Goal: Task Accomplishment & Management: Manage account settings

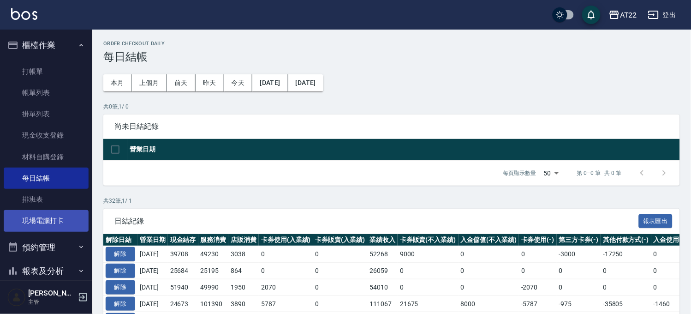
click at [51, 215] on link "現場電腦打卡" at bounding box center [46, 220] width 85 height 21
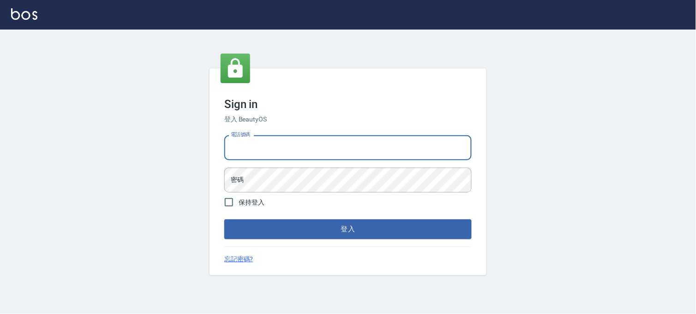
click at [271, 145] on input "電話號碼" at bounding box center [347, 147] width 247 height 25
type input "0936888819"
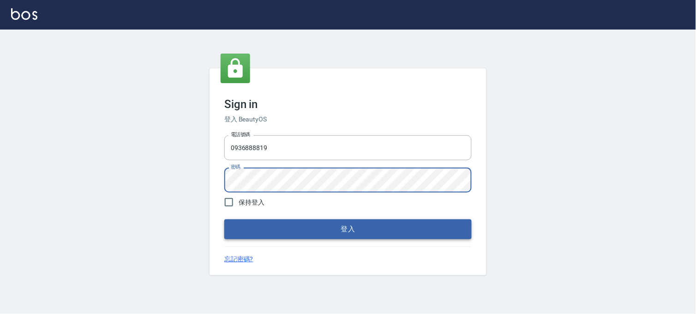
click at [357, 229] on button "登入" at bounding box center [347, 228] width 247 height 19
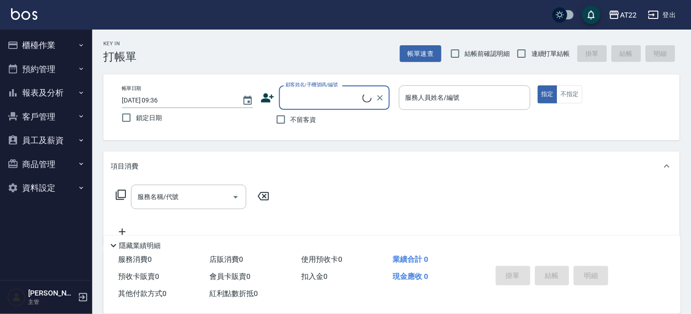
click at [45, 46] on button "櫃檯作業" at bounding box center [46, 45] width 85 height 24
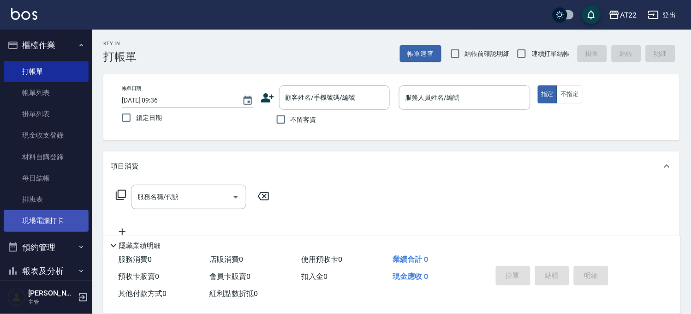
click at [66, 211] on link "現場電腦打卡" at bounding box center [46, 220] width 85 height 21
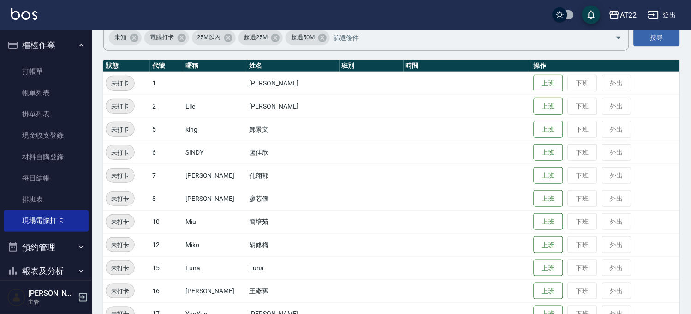
scroll to position [154, 0]
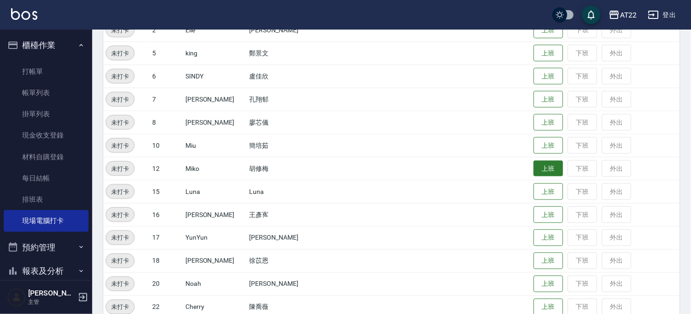
click at [534, 168] on button "上班" at bounding box center [549, 169] width 30 height 16
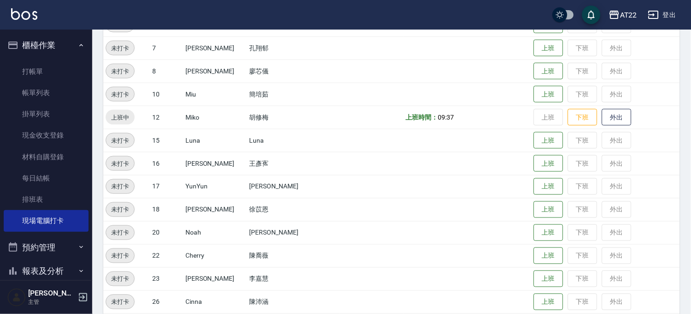
scroll to position [102, 0]
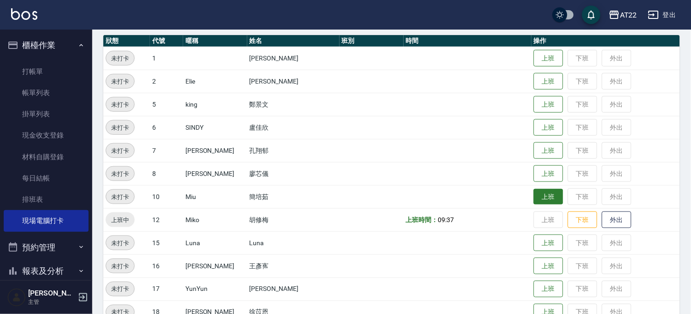
click at [542, 198] on button "上班" at bounding box center [549, 197] width 30 height 16
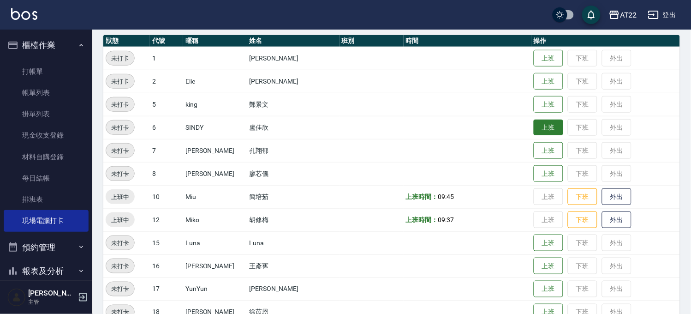
click at [536, 128] on button "上班" at bounding box center [549, 128] width 30 height 16
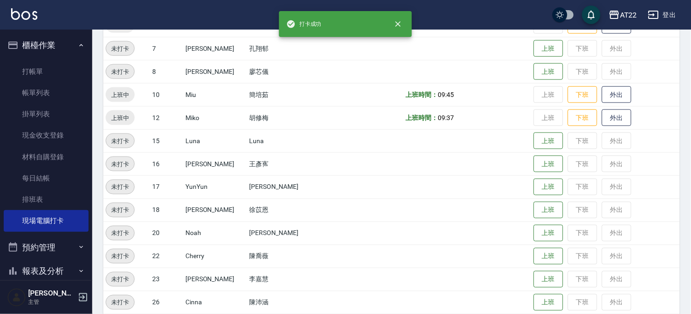
scroll to position [205, 0]
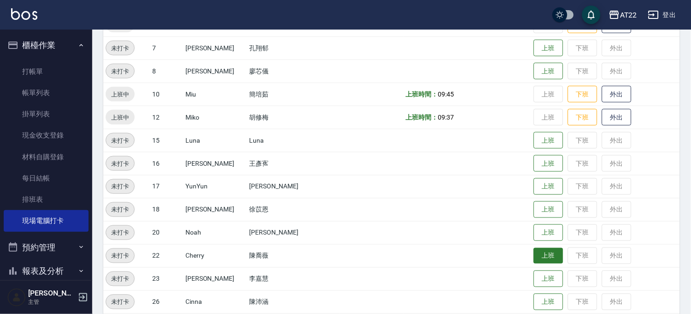
click at [534, 254] on button "上班" at bounding box center [549, 256] width 30 height 16
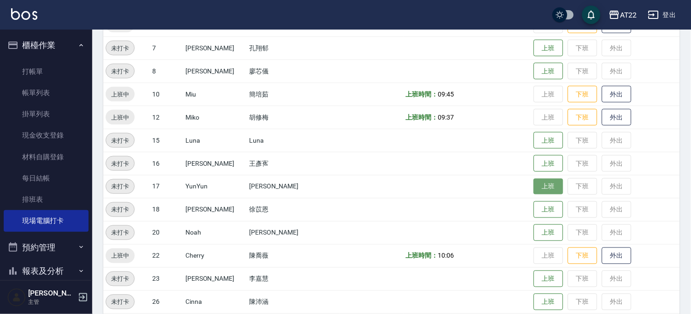
click at [534, 182] on button "上班" at bounding box center [549, 187] width 30 height 16
click at [534, 184] on button "上班" at bounding box center [549, 187] width 30 height 16
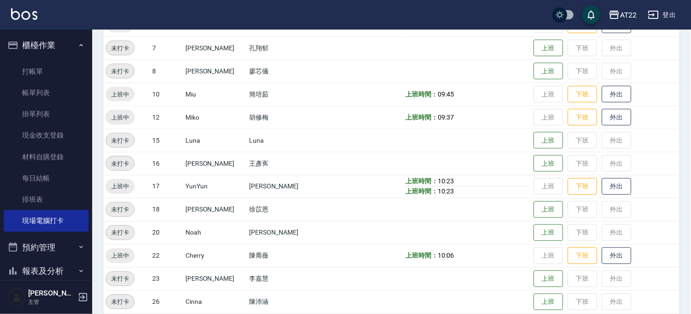
drag, startPoint x: 411, startPoint y: 192, endPoint x: 400, endPoint y: 183, distance: 14.7
click at [406, 183] on b "上班時間：" at bounding box center [422, 180] width 32 height 7
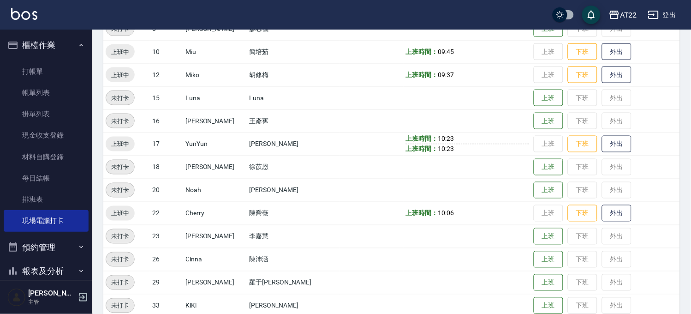
scroll to position [223, 0]
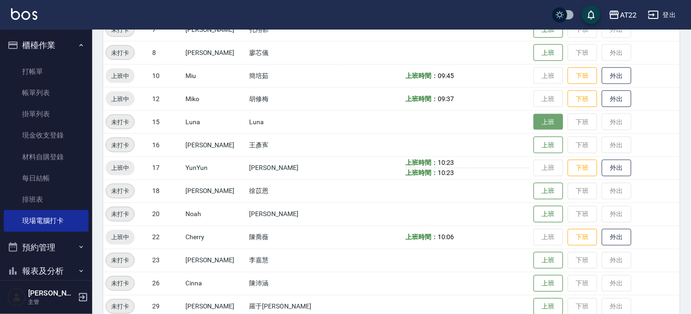
click at [534, 122] on button "上班" at bounding box center [549, 122] width 30 height 16
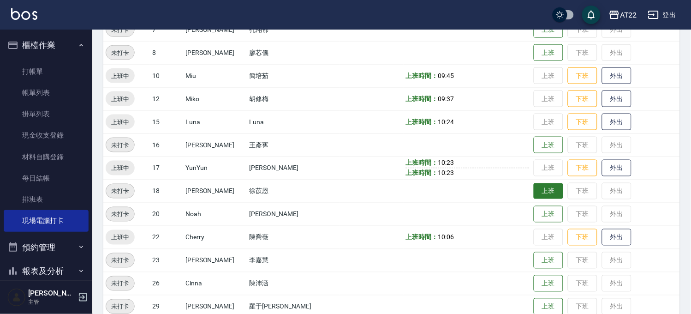
click at [534, 185] on button "上班" at bounding box center [549, 191] width 30 height 16
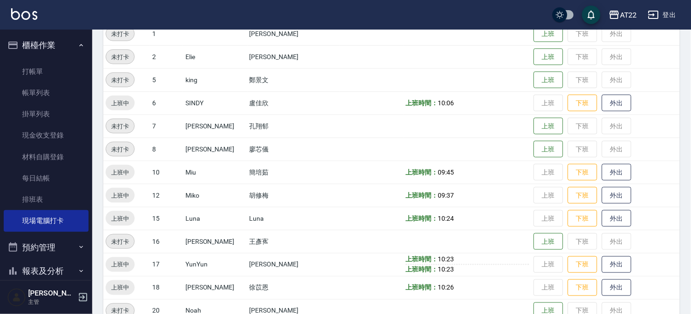
scroll to position [121, 0]
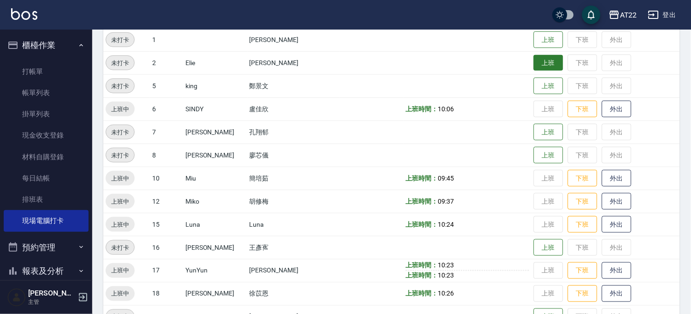
click at [535, 69] on button "上班" at bounding box center [549, 63] width 30 height 16
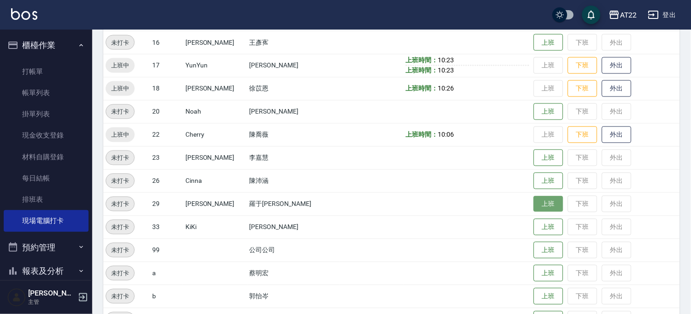
click at [534, 199] on button "上班" at bounding box center [549, 204] width 30 height 16
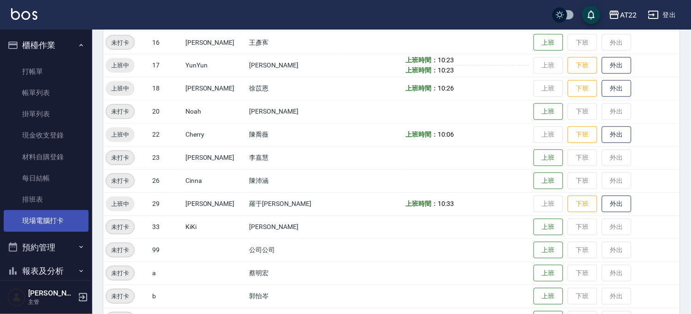
scroll to position [102, 0]
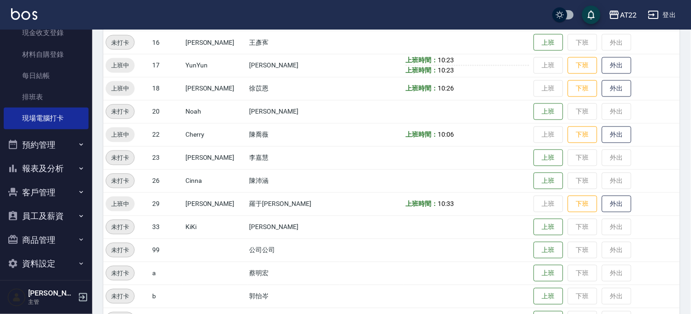
click at [59, 198] on button "客戶管理" at bounding box center [46, 192] width 85 height 24
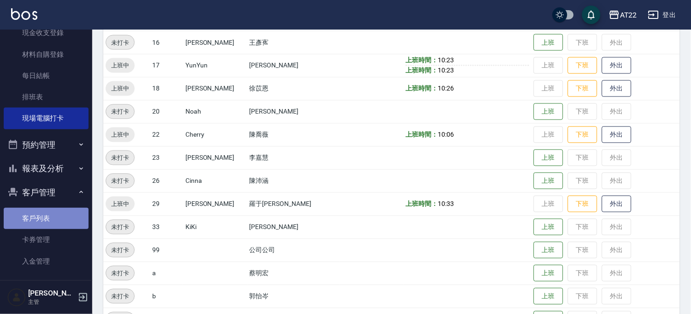
click at [54, 220] on link "客戶列表" at bounding box center [46, 218] width 85 height 21
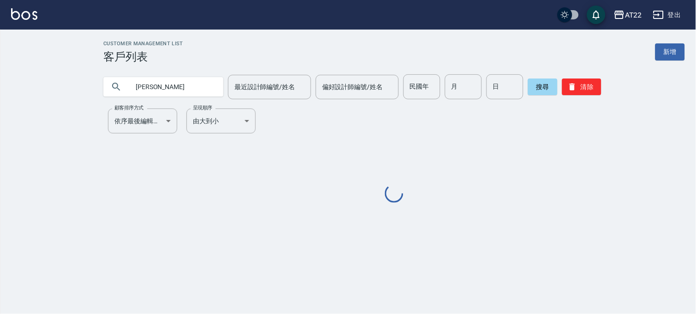
type input "[PERSON_NAME]"
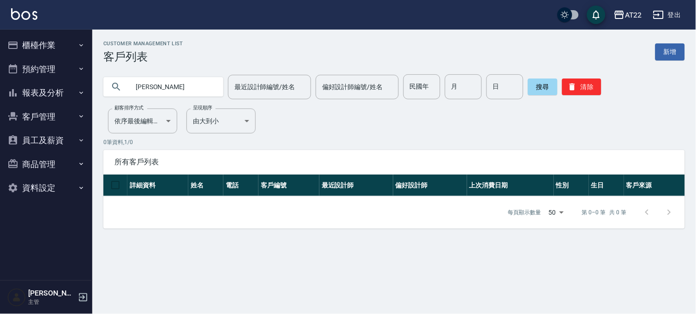
click at [34, 44] on button "櫃檯作業" at bounding box center [46, 45] width 85 height 24
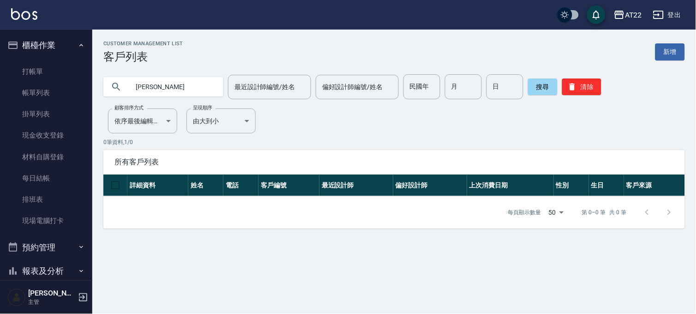
click at [50, 40] on button "櫃檯作業" at bounding box center [46, 45] width 85 height 24
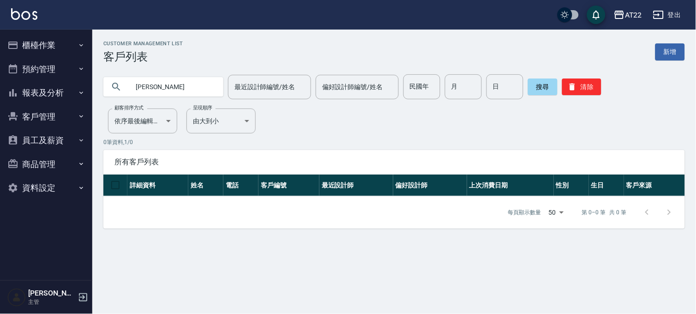
click at [72, 48] on button "櫃檯作業" at bounding box center [46, 45] width 85 height 24
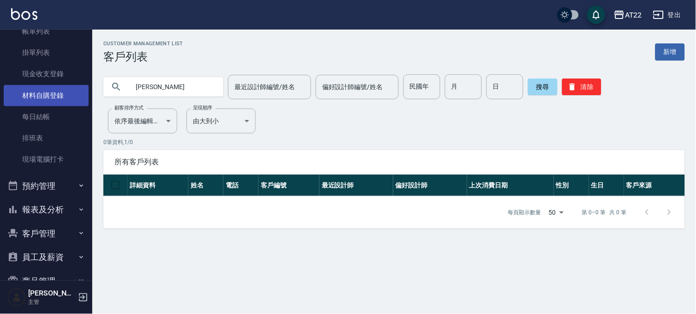
scroll to position [102, 0]
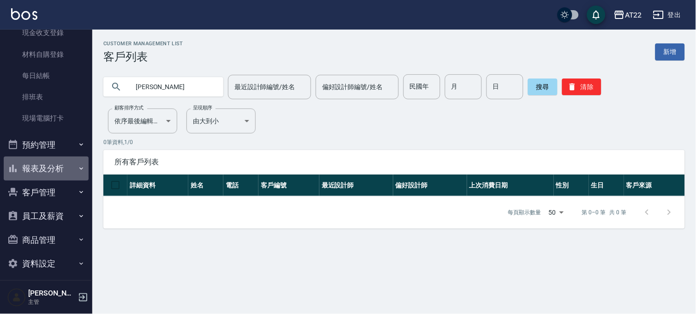
click at [58, 167] on button "報表及分析" at bounding box center [46, 168] width 85 height 24
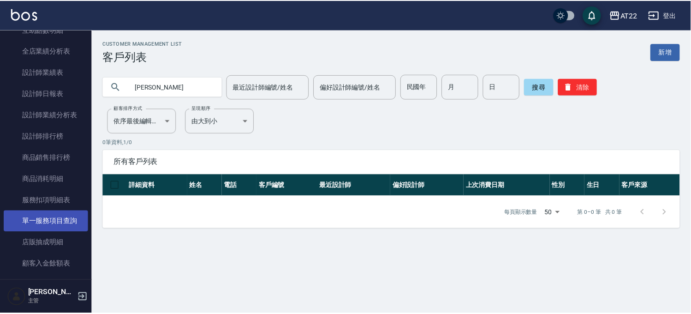
scroll to position [350, 0]
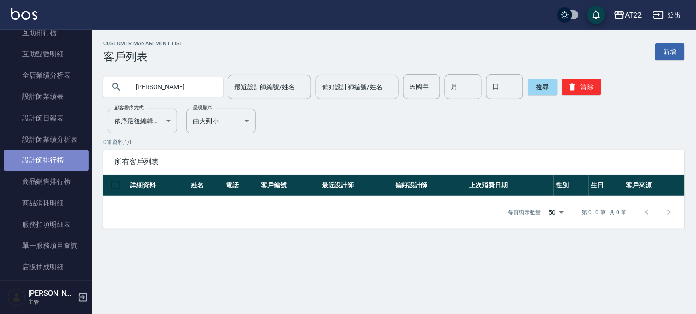
click at [61, 158] on link "設計師排行榜" at bounding box center [46, 160] width 85 height 21
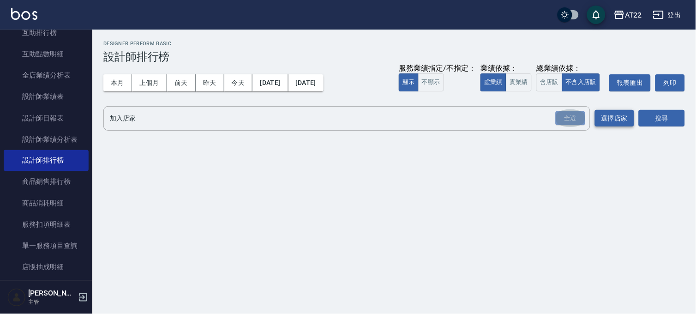
drag, startPoint x: 574, startPoint y: 117, endPoint x: 602, endPoint y: 113, distance: 28.1
click at [572, 116] on div "全選" at bounding box center [571, 118] width 30 height 14
click at [654, 120] on button "搜尋" at bounding box center [662, 118] width 46 height 17
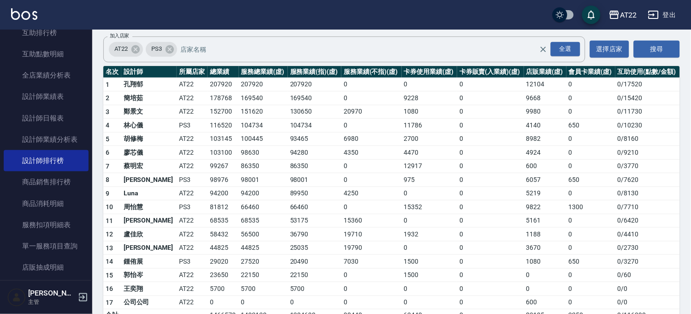
scroll to position [51, 0]
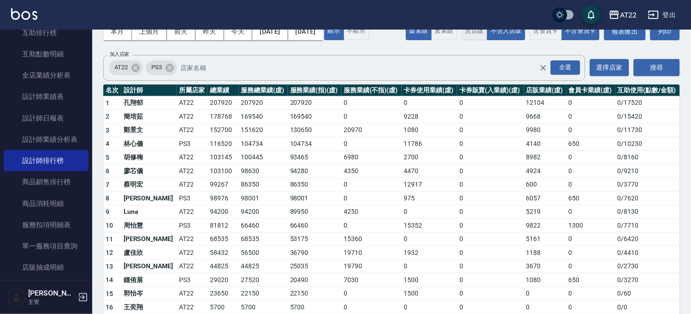
click at [462, 40] on button "含店販" at bounding box center [475, 31] width 26 height 18
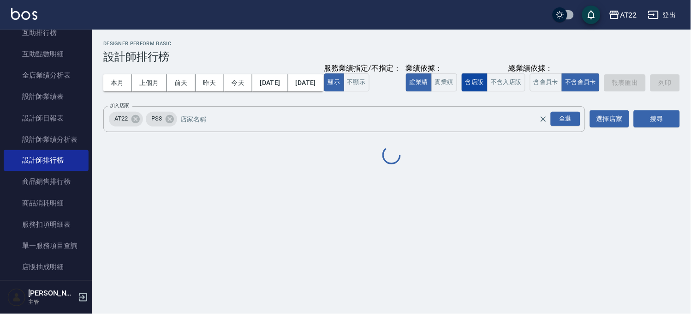
scroll to position [0, 0]
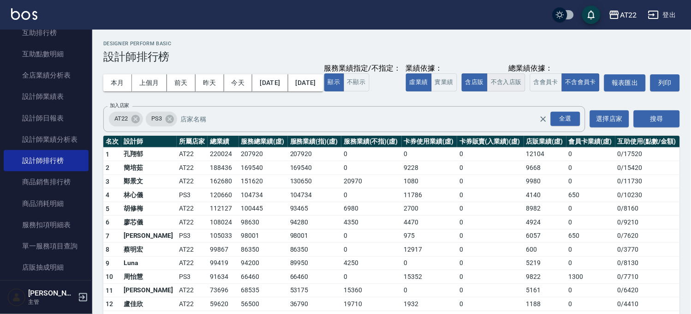
click at [487, 91] on button "不含入店販" at bounding box center [506, 82] width 38 height 18
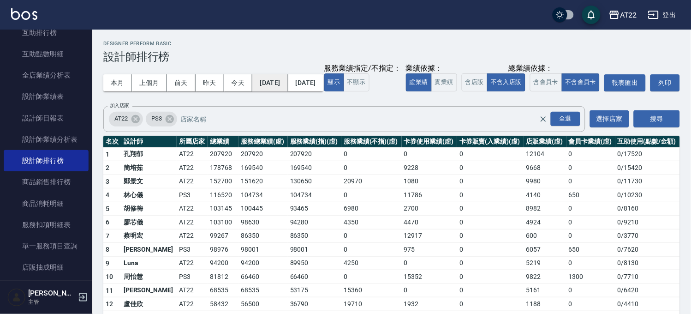
click at [260, 81] on button "[DATE]" at bounding box center [270, 82] width 36 height 17
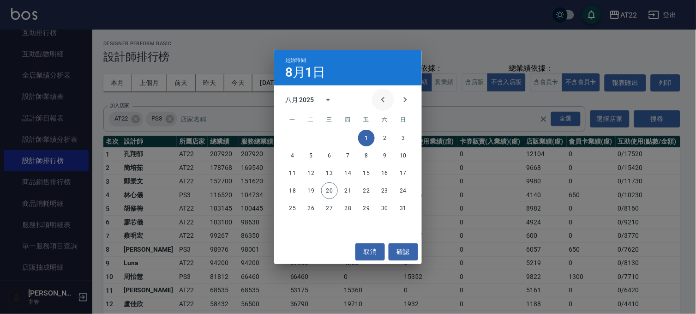
click at [384, 104] on icon "Previous month" at bounding box center [383, 99] width 11 height 11
click at [316, 133] on button "1" at bounding box center [311, 138] width 17 height 17
click at [380, 99] on icon "Previous month" at bounding box center [383, 99] width 11 height 11
click at [402, 175] on button "20" at bounding box center [403, 173] width 17 height 17
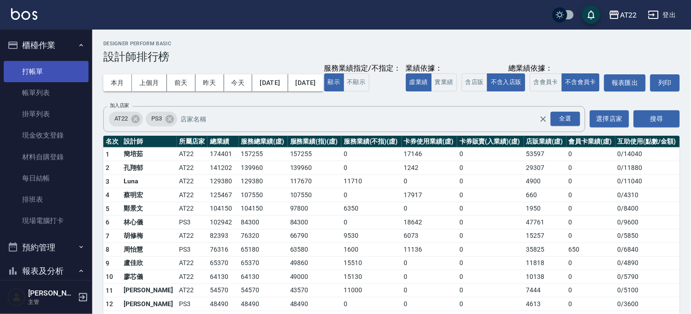
click at [47, 80] on link "打帳單" at bounding box center [46, 71] width 85 height 21
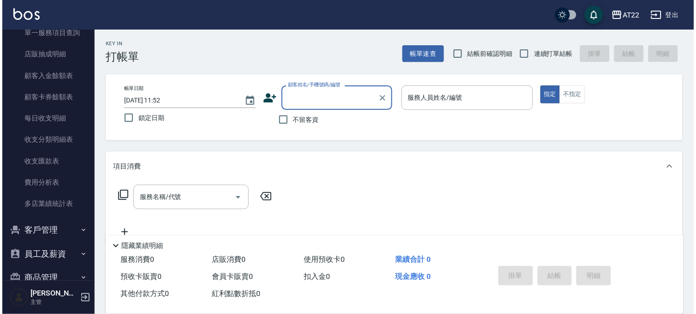
scroll to position [607, 0]
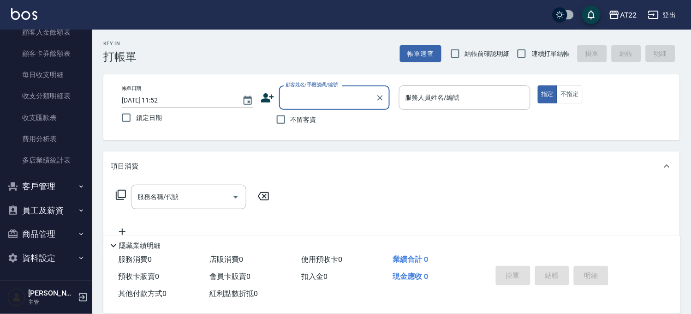
click at [45, 186] on button "客戶管理" at bounding box center [46, 186] width 85 height 24
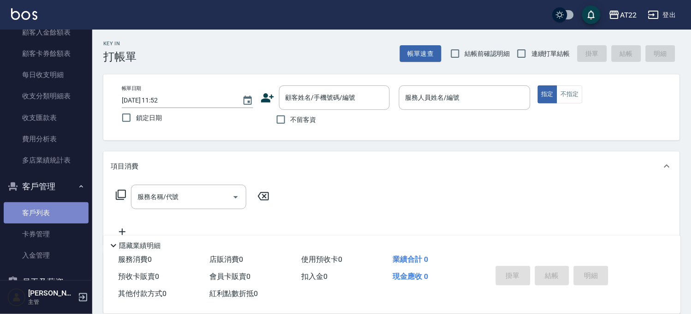
click at [49, 218] on link "客戶列表" at bounding box center [46, 212] width 85 height 21
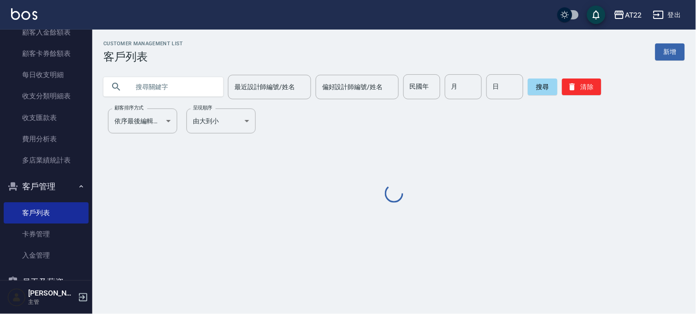
click at [179, 86] on input "text" at bounding box center [172, 86] width 87 height 25
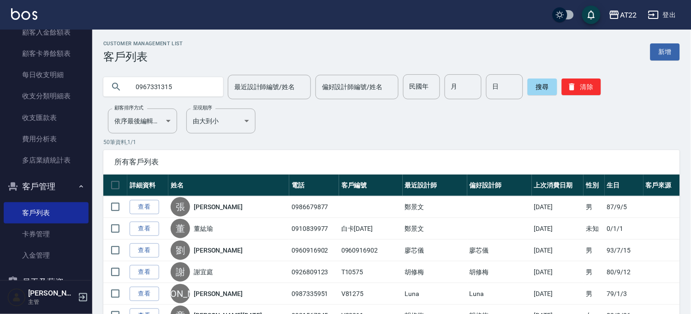
type input "0967331315"
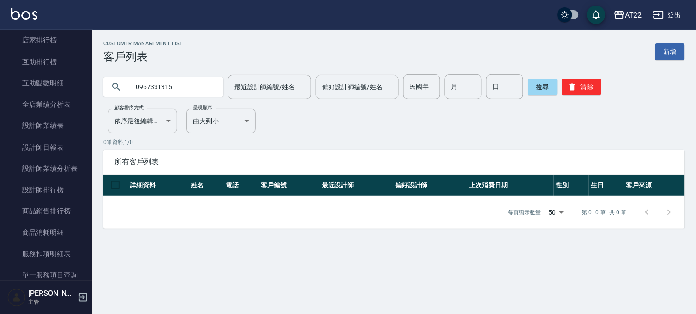
scroll to position [196, 0]
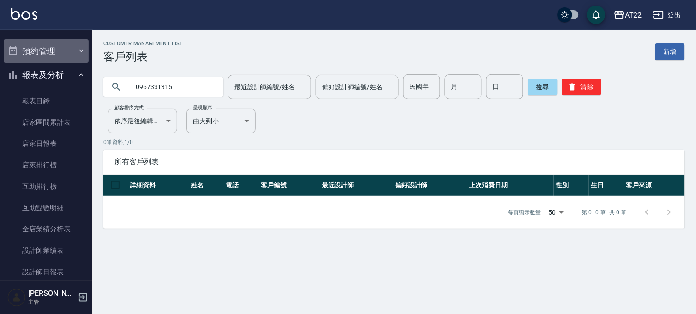
click at [68, 54] on button "預約管理" at bounding box center [46, 51] width 85 height 24
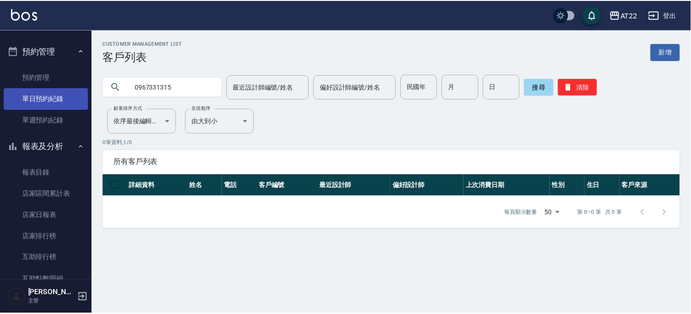
scroll to position [0, 0]
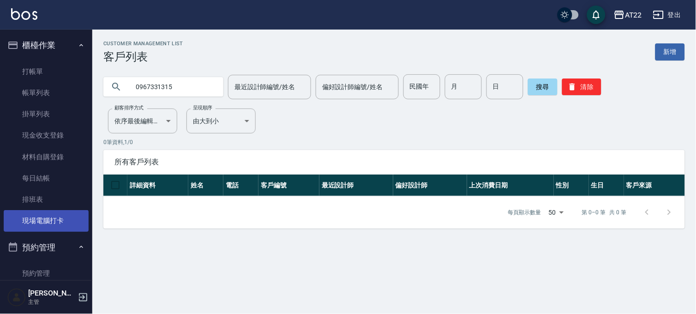
click at [54, 213] on link "現場電腦打卡" at bounding box center [46, 220] width 85 height 21
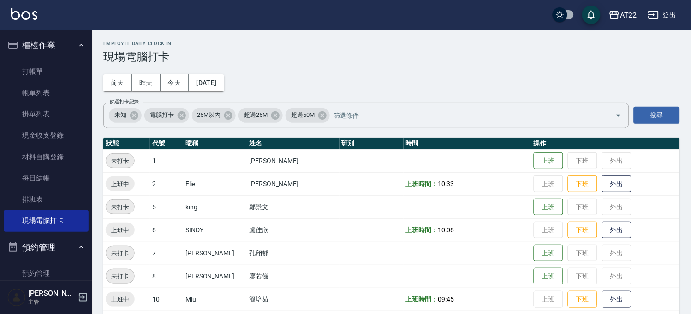
scroll to position [307, 0]
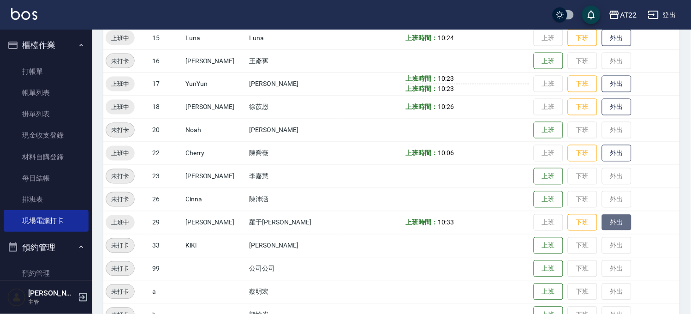
click at [608, 224] on button "外出" at bounding box center [617, 223] width 30 height 16
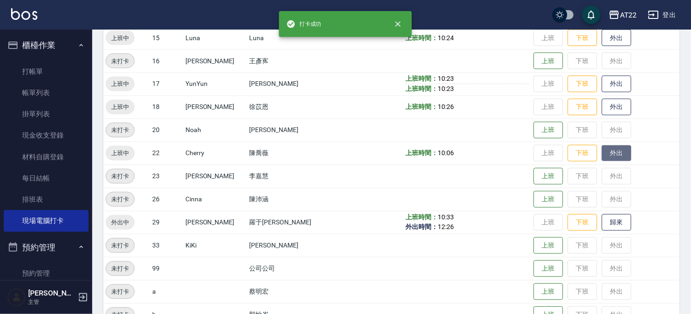
click at [606, 153] on button "外出" at bounding box center [617, 153] width 30 height 16
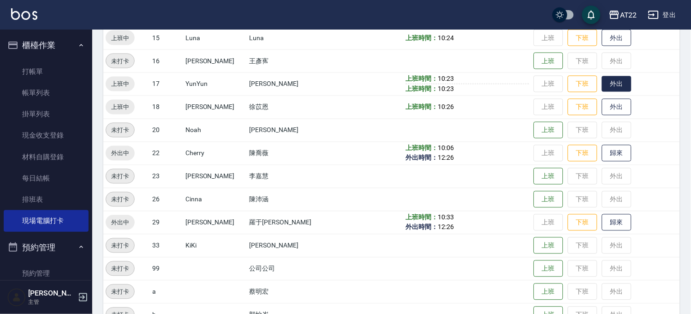
click at [606, 88] on button "外出" at bounding box center [617, 84] width 30 height 16
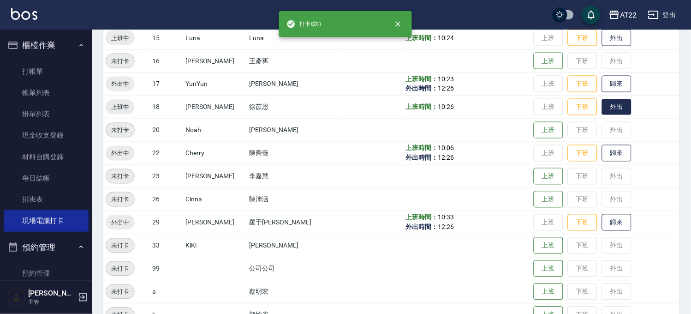
click at [607, 108] on button "外出" at bounding box center [617, 107] width 30 height 16
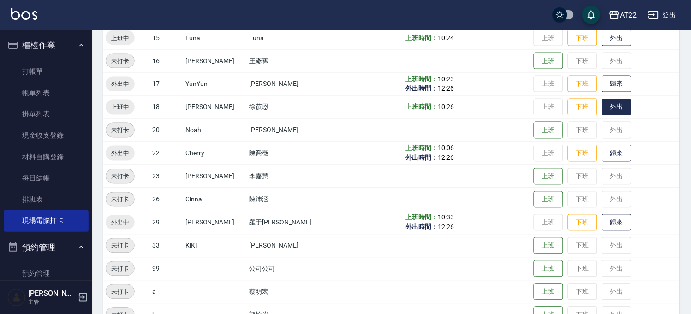
click at [602, 104] on button "外出" at bounding box center [617, 107] width 30 height 16
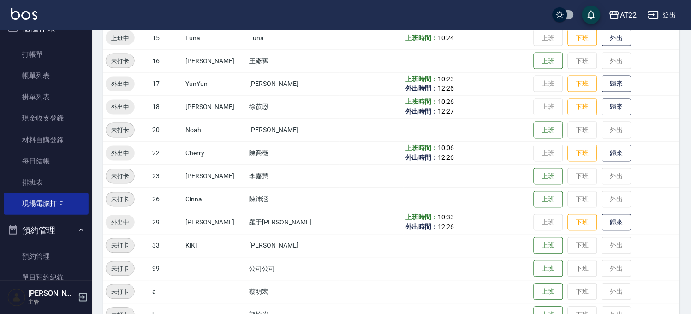
scroll to position [0, 0]
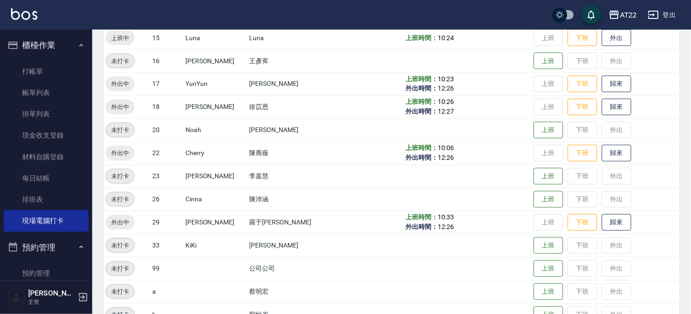
click at [50, 43] on button "櫃檯作業" at bounding box center [46, 45] width 85 height 24
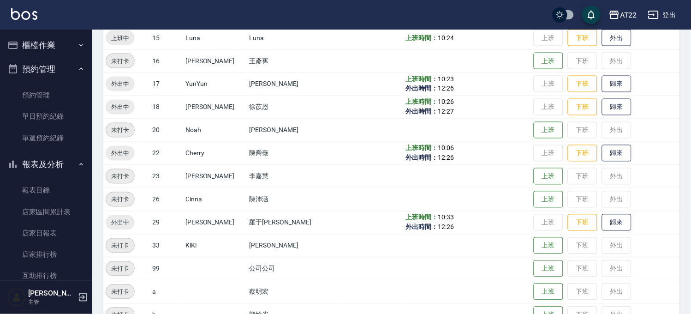
click at [54, 66] on button "預約管理" at bounding box center [46, 69] width 85 height 24
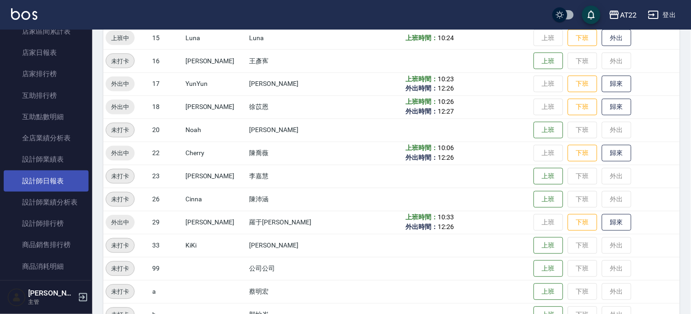
scroll to position [154, 0]
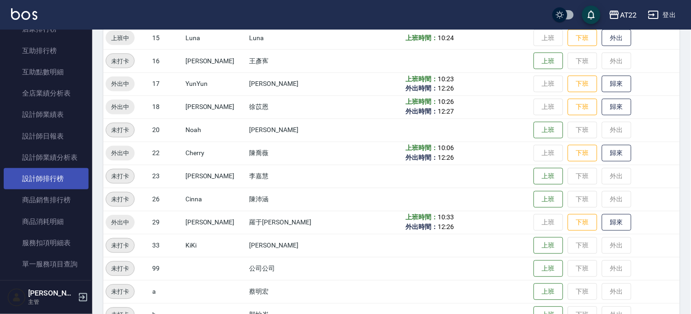
click at [70, 180] on link "設計師排行榜" at bounding box center [46, 178] width 85 height 21
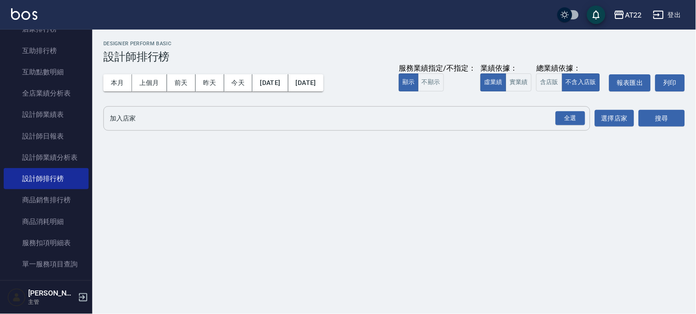
click at [571, 109] on button "全選" at bounding box center [570, 118] width 33 height 18
click at [657, 116] on button "搜尋" at bounding box center [662, 118] width 46 height 17
click at [571, 116] on div "全選" at bounding box center [571, 118] width 30 height 14
click at [661, 114] on button "搜尋" at bounding box center [662, 118] width 46 height 17
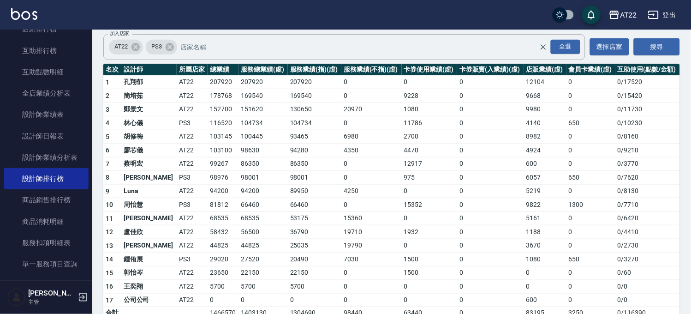
scroll to position [107, 0]
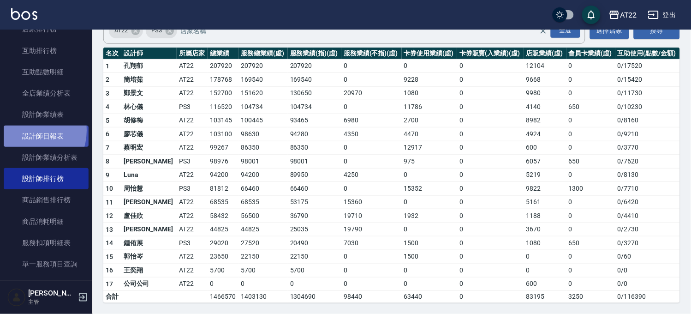
click at [27, 130] on link "設計師日報表" at bounding box center [46, 136] width 85 height 21
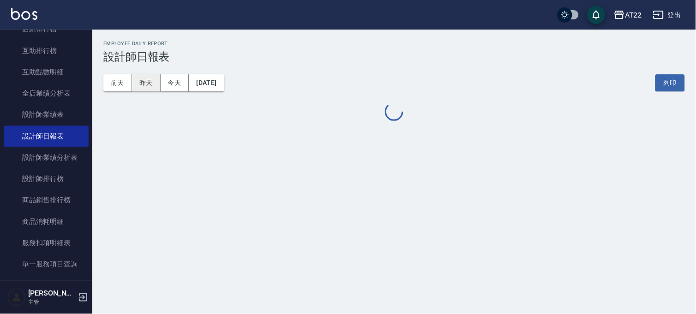
click at [149, 78] on button "昨天" at bounding box center [146, 82] width 29 height 17
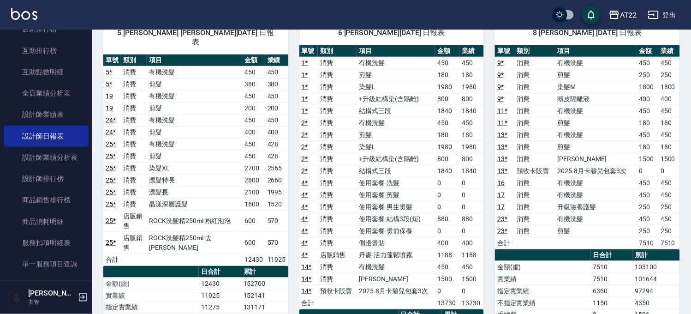
scroll to position [40, 0]
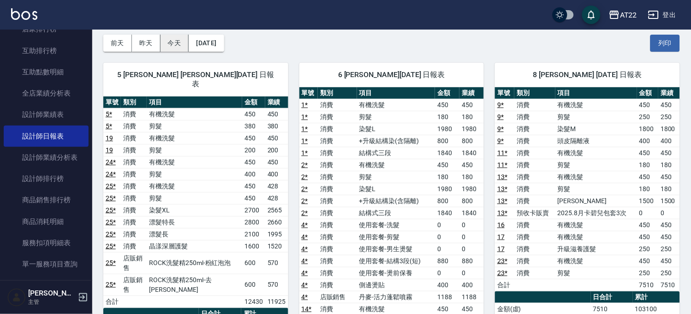
click at [176, 38] on button "今天" at bounding box center [175, 43] width 29 height 17
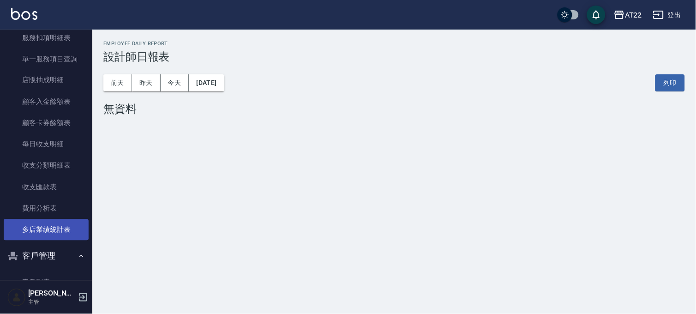
scroll to position [462, 0]
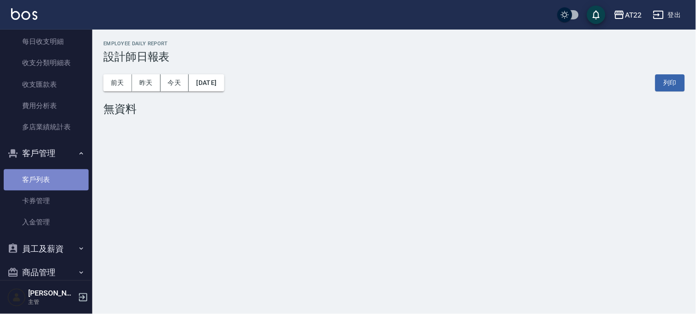
click at [56, 180] on link "客戶列表" at bounding box center [46, 179] width 85 height 21
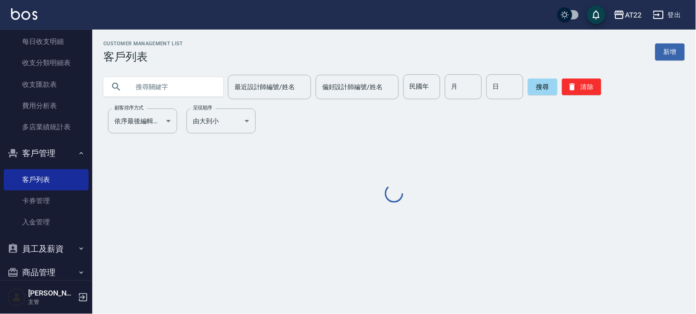
click at [167, 89] on input "text" at bounding box center [172, 86] width 87 height 25
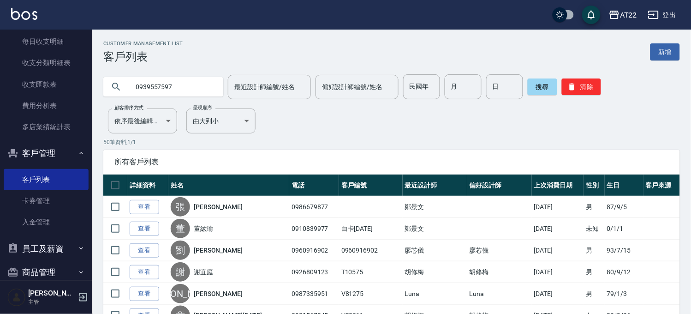
type input "0939557597"
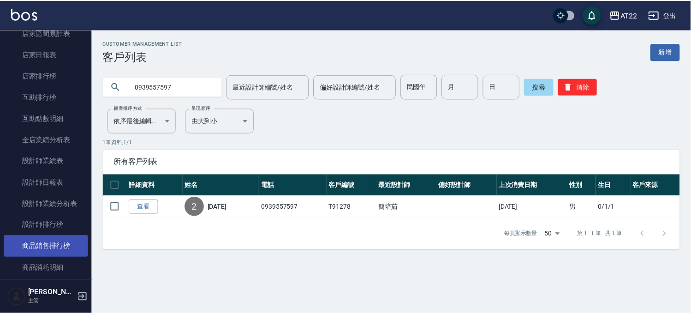
scroll to position [102, 0]
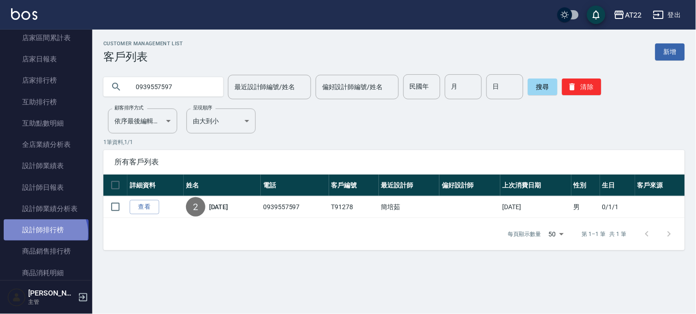
click at [44, 234] on link "設計師排行榜" at bounding box center [46, 229] width 85 height 21
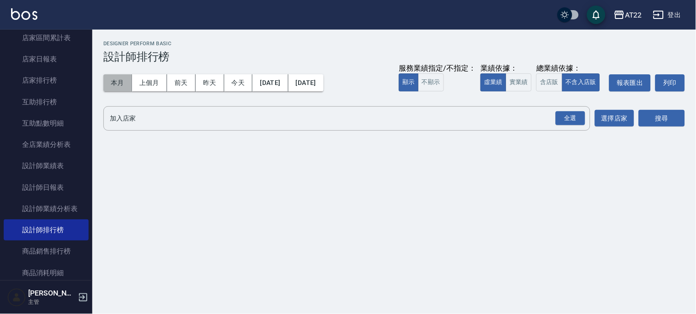
click at [127, 83] on button "本月" at bounding box center [117, 82] width 29 height 17
click at [569, 116] on div "全選" at bounding box center [571, 118] width 30 height 14
click at [649, 120] on button "搜尋" at bounding box center [662, 118] width 46 height 17
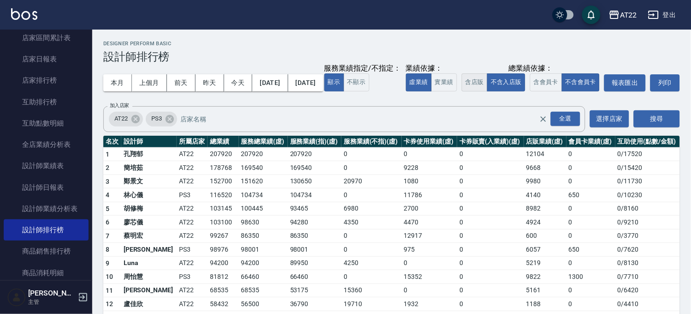
click at [462, 91] on button "含店販" at bounding box center [475, 82] width 26 height 18
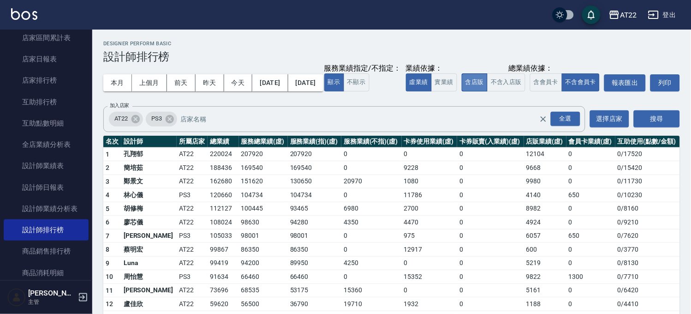
click at [462, 91] on button "含店販" at bounding box center [475, 82] width 26 height 18
click at [487, 91] on button "不含入店販" at bounding box center [506, 82] width 38 height 18
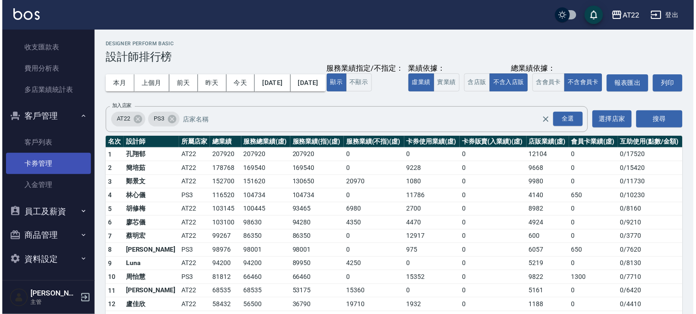
scroll to position [500, 0]
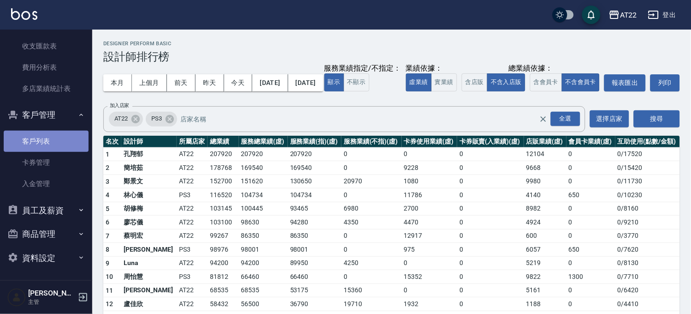
click at [53, 140] on link "客戶列表" at bounding box center [46, 141] width 85 height 21
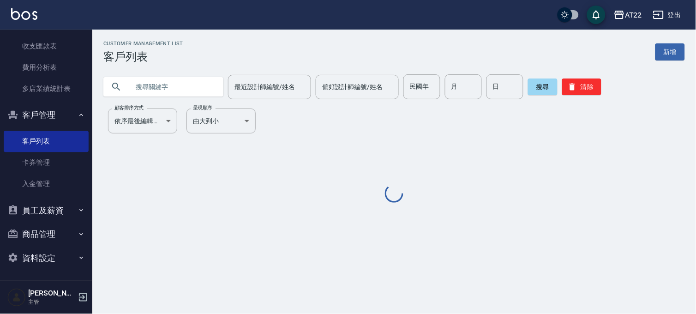
click at [185, 80] on input "text" at bounding box center [172, 86] width 87 height 25
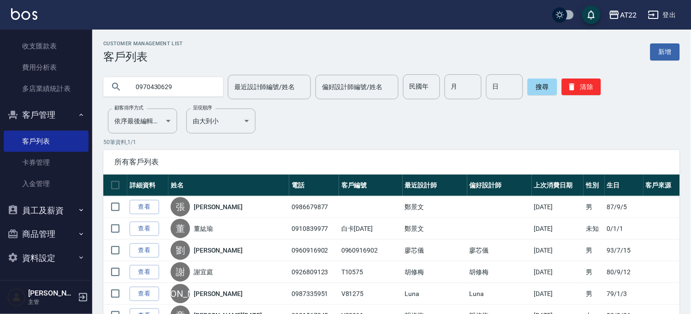
type input "0970430629"
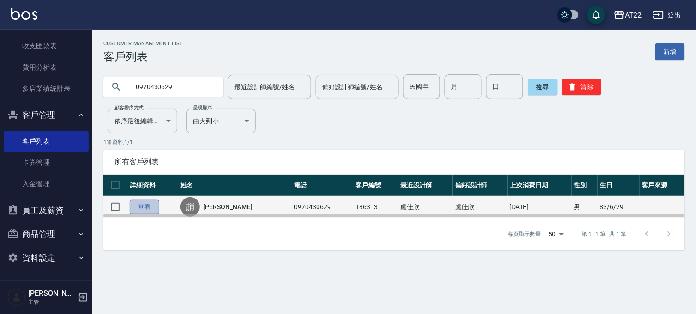
click at [142, 208] on link "查看" at bounding box center [145, 207] width 30 height 14
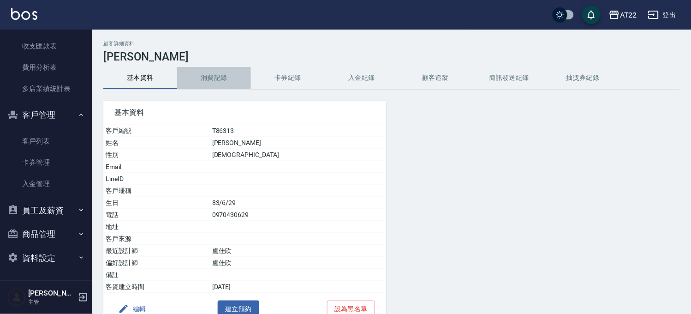
click at [220, 82] on button "消費記錄" at bounding box center [214, 78] width 74 height 22
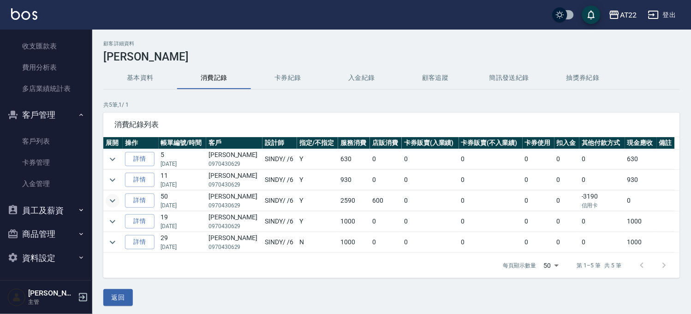
click at [116, 202] on icon "expand row" at bounding box center [112, 200] width 11 height 11
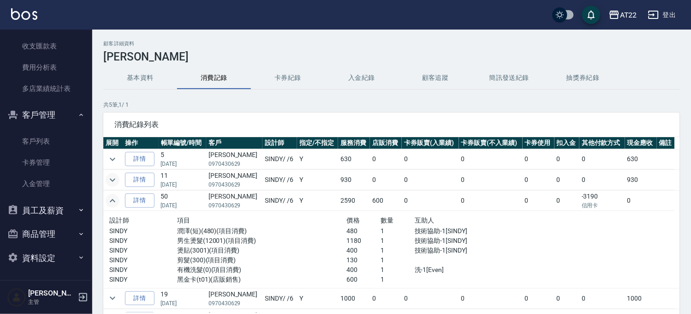
click at [114, 181] on icon "expand row" at bounding box center [112, 179] width 11 height 11
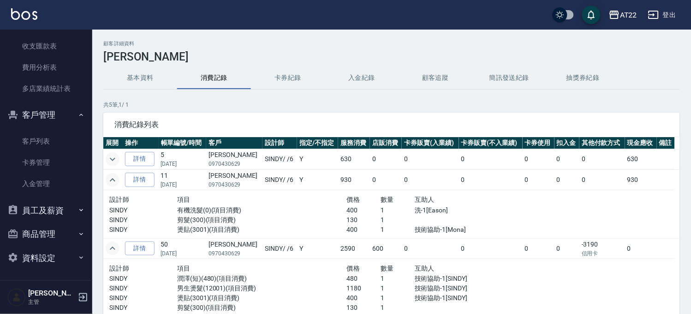
click at [114, 160] on icon "expand row" at bounding box center [112, 159] width 11 height 11
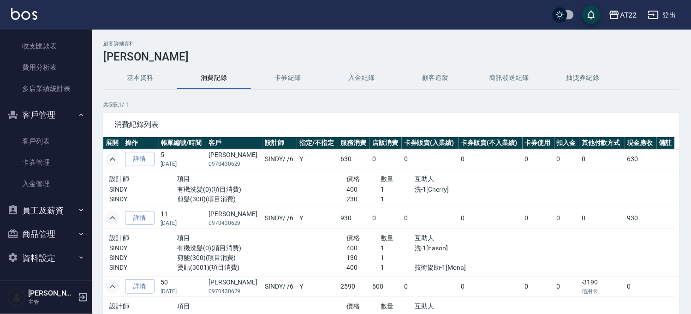
click at [147, 85] on button "基本資料" at bounding box center [140, 78] width 74 height 22
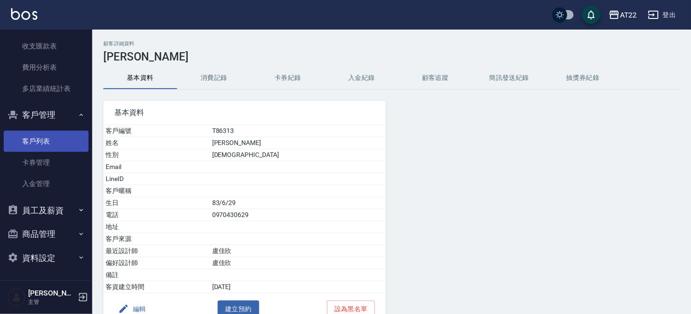
click at [38, 140] on link "客戶列表" at bounding box center [46, 141] width 85 height 21
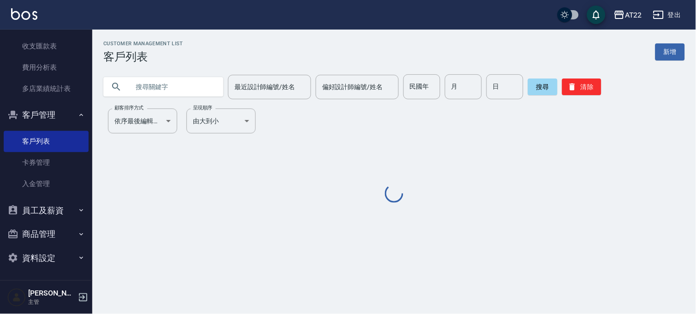
click at [162, 96] on input "text" at bounding box center [172, 86] width 87 height 25
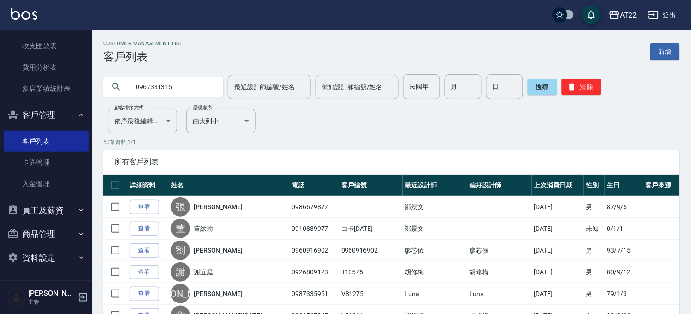
type input "0967331315"
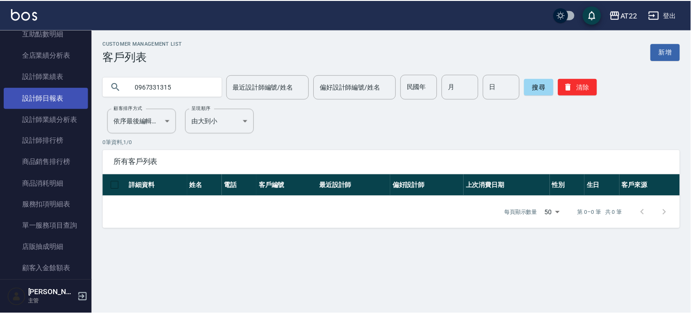
scroll to position [141, 0]
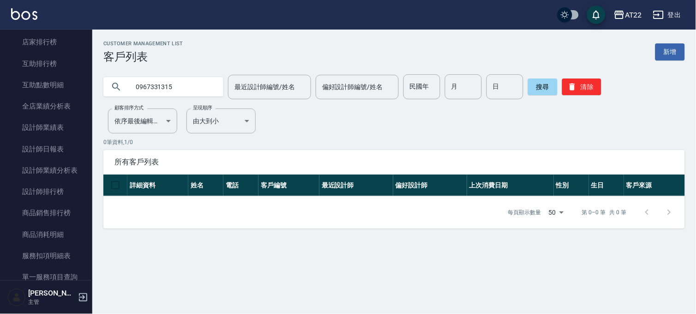
drag, startPoint x: 58, startPoint y: 148, endPoint x: 87, endPoint y: 139, distance: 30.1
click at [58, 148] on link "設計師日報表" at bounding box center [46, 148] width 85 height 21
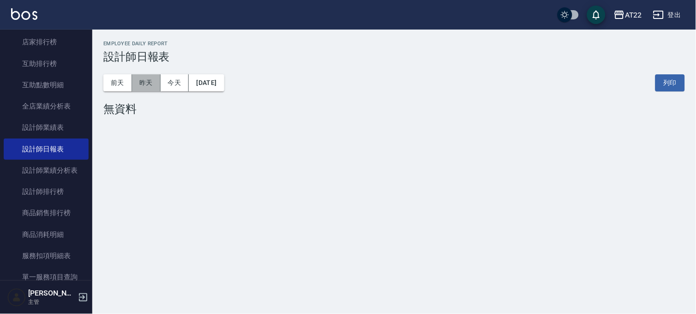
click at [151, 82] on button "昨天" at bounding box center [146, 82] width 29 height 17
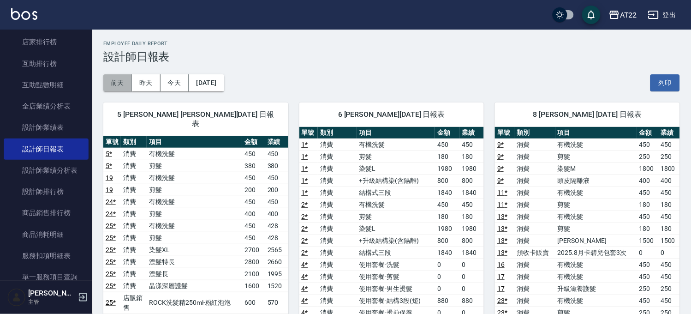
click at [124, 80] on button "前天" at bounding box center [117, 82] width 29 height 17
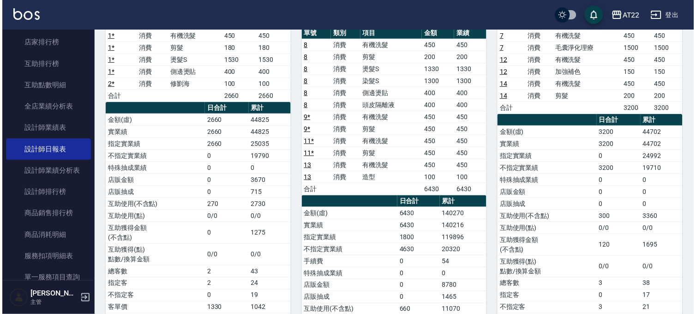
scroll to position [51, 0]
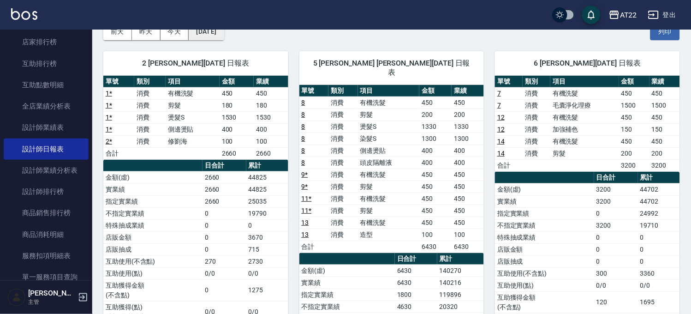
click at [219, 36] on button "[DATE]" at bounding box center [206, 31] width 35 height 17
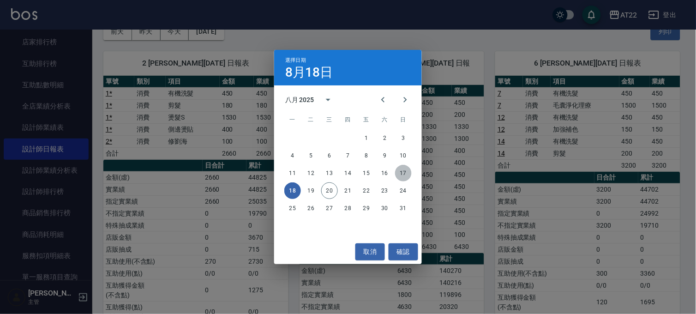
click at [404, 174] on button "17" at bounding box center [403, 173] width 17 height 17
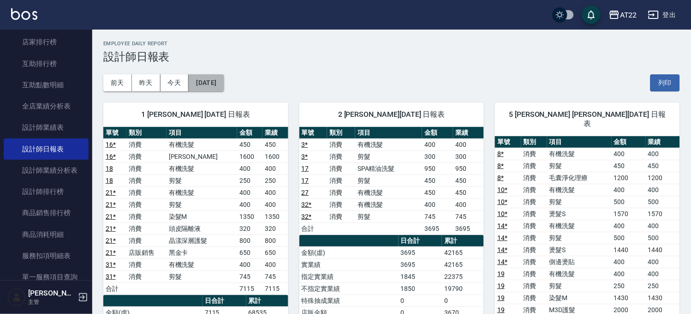
click at [221, 78] on button "[DATE]" at bounding box center [206, 82] width 35 height 17
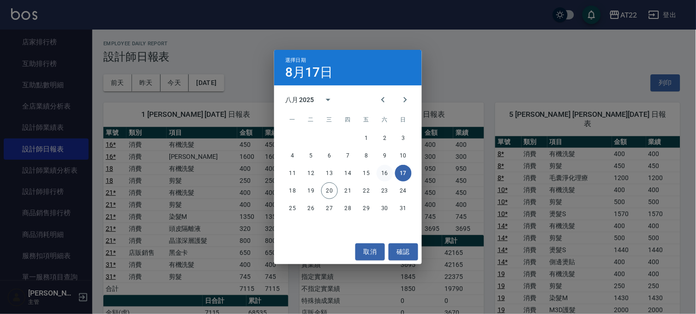
click at [384, 171] on button "16" at bounding box center [385, 173] width 17 height 17
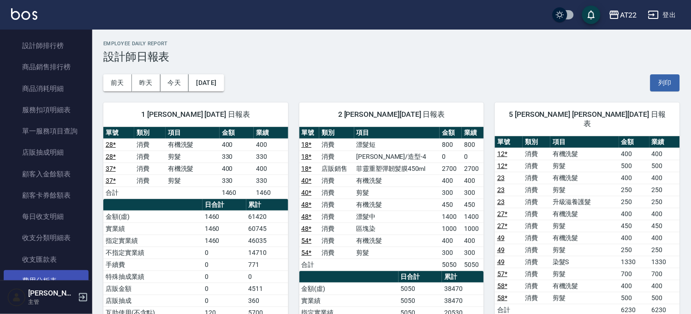
scroll to position [397, 0]
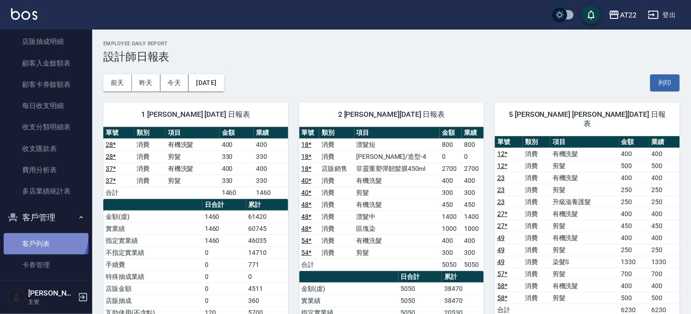
click at [40, 235] on link "客戶列表" at bounding box center [46, 243] width 85 height 21
